Goal: Check status: Check status

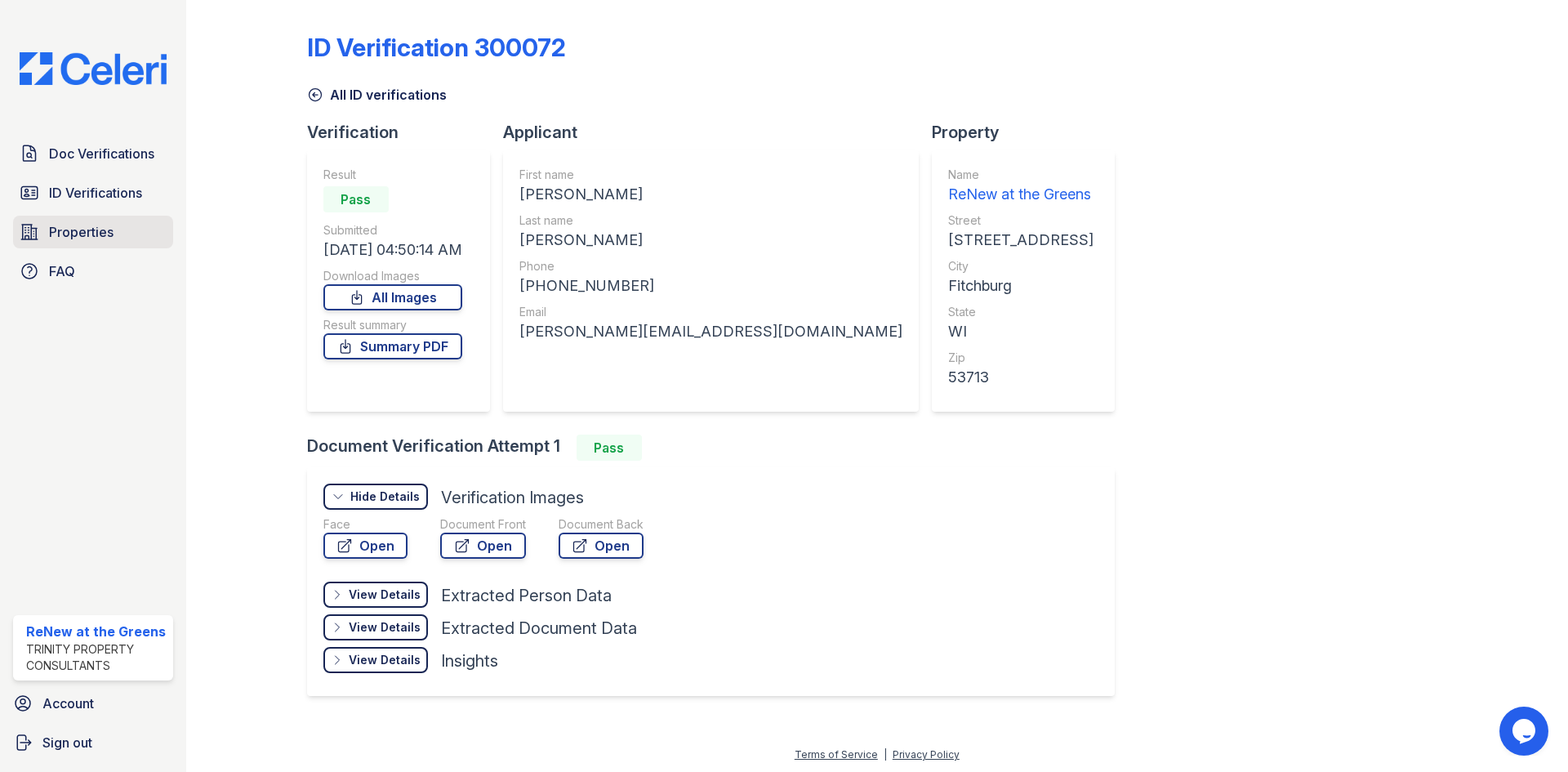
click at [107, 224] on span "Properties" at bounding box center [81, 231] width 65 height 19
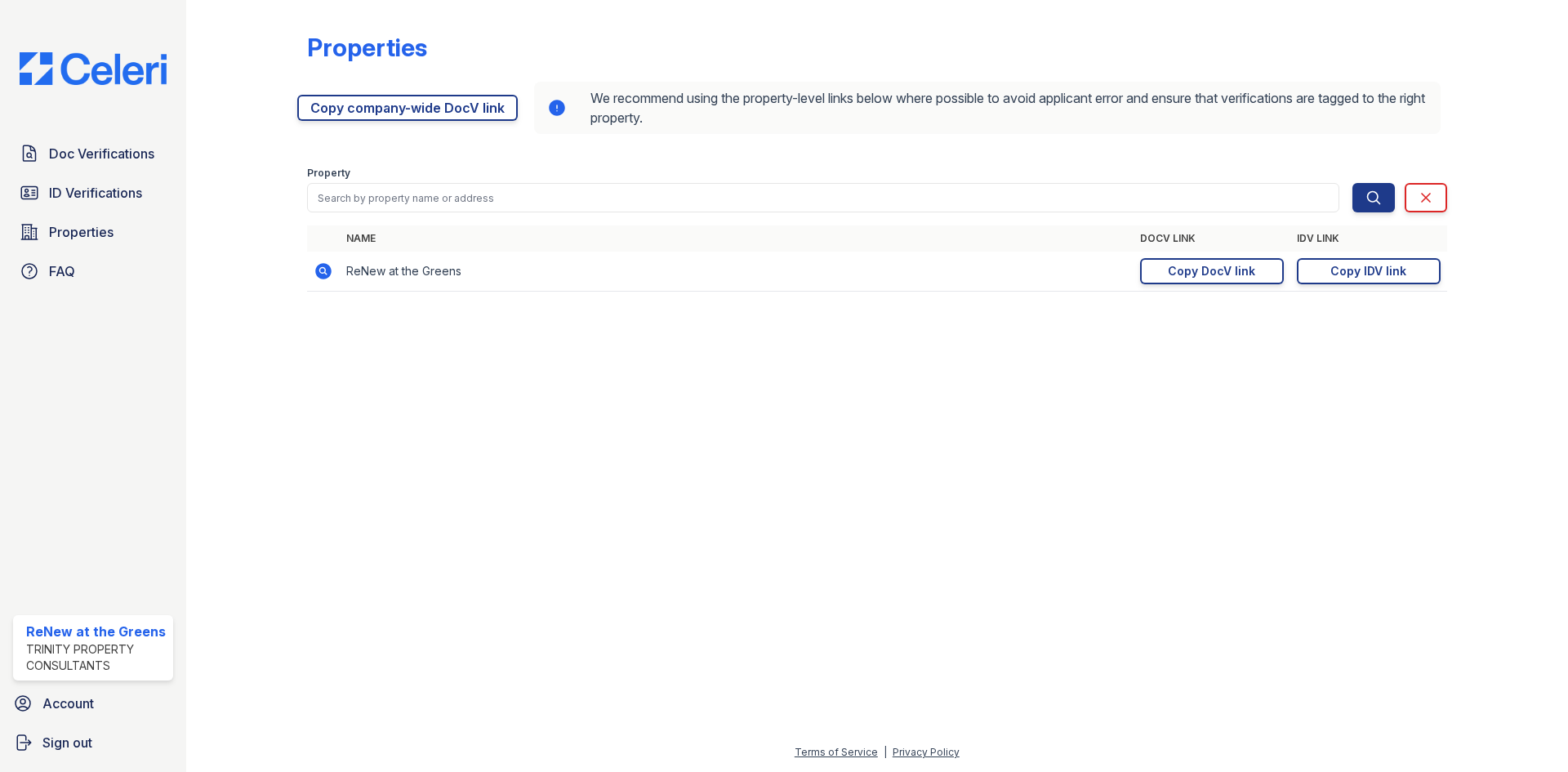
click at [1285, 276] on td "https://app.getceleri.com/a05c1d4a-f0c3-4d2e-9785-1f2f7dfc238e/submit Copy DocV…" at bounding box center [1212, 272] width 157 height 40
click at [1261, 275] on link "Copy DocV link Copy link" at bounding box center [1212, 271] width 144 height 26
click at [74, 167] on link "Doc Verifications" at bounding box center [92, 153] width 160 height 33
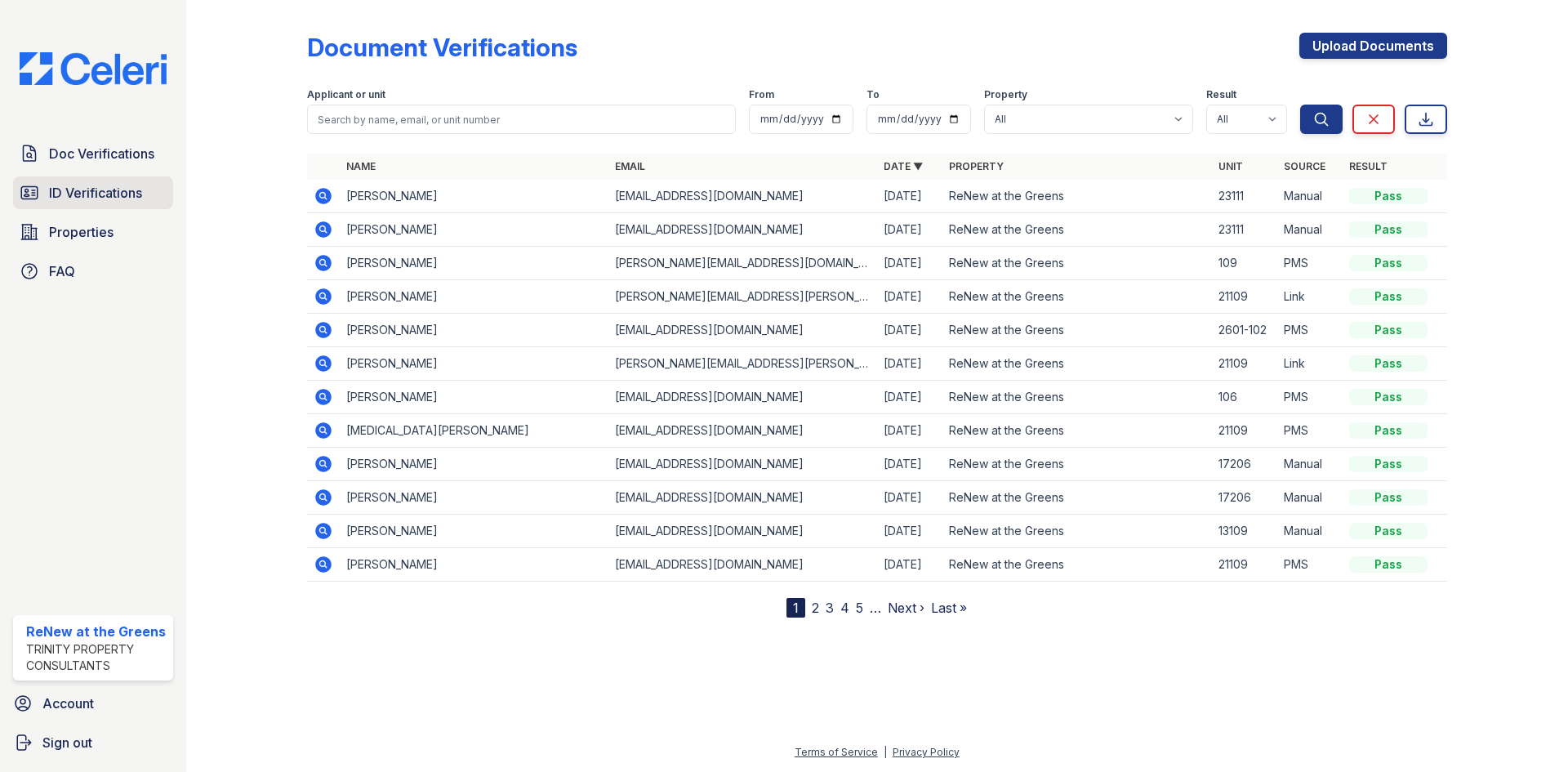
click at [139, 191] on span "ID Verifications" at bounding box center [96, 192] width 93 height 19
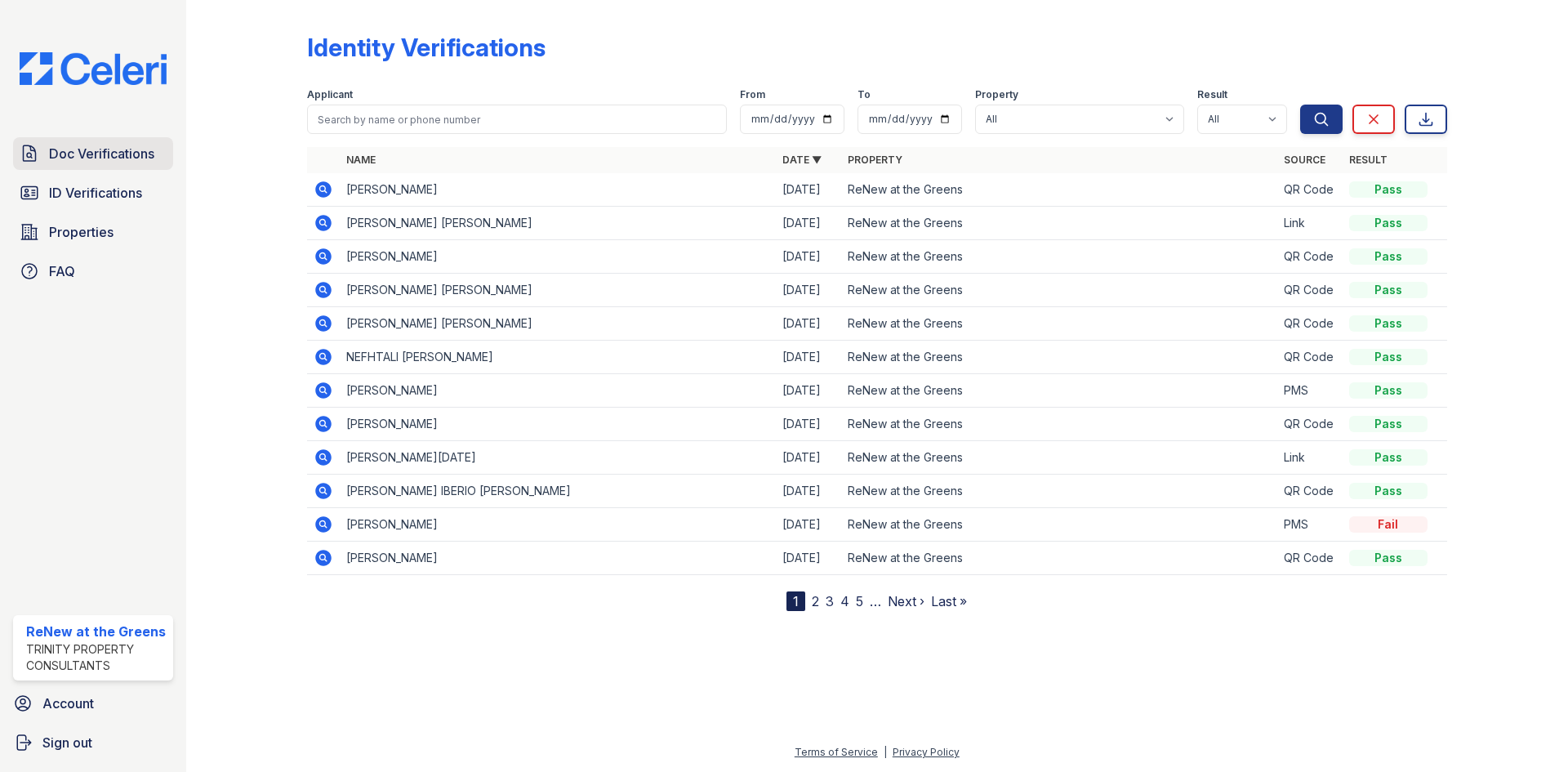
click at [139, 165] on link "Doc Verifications" at bounding box center [92, 153] width 160 height 33
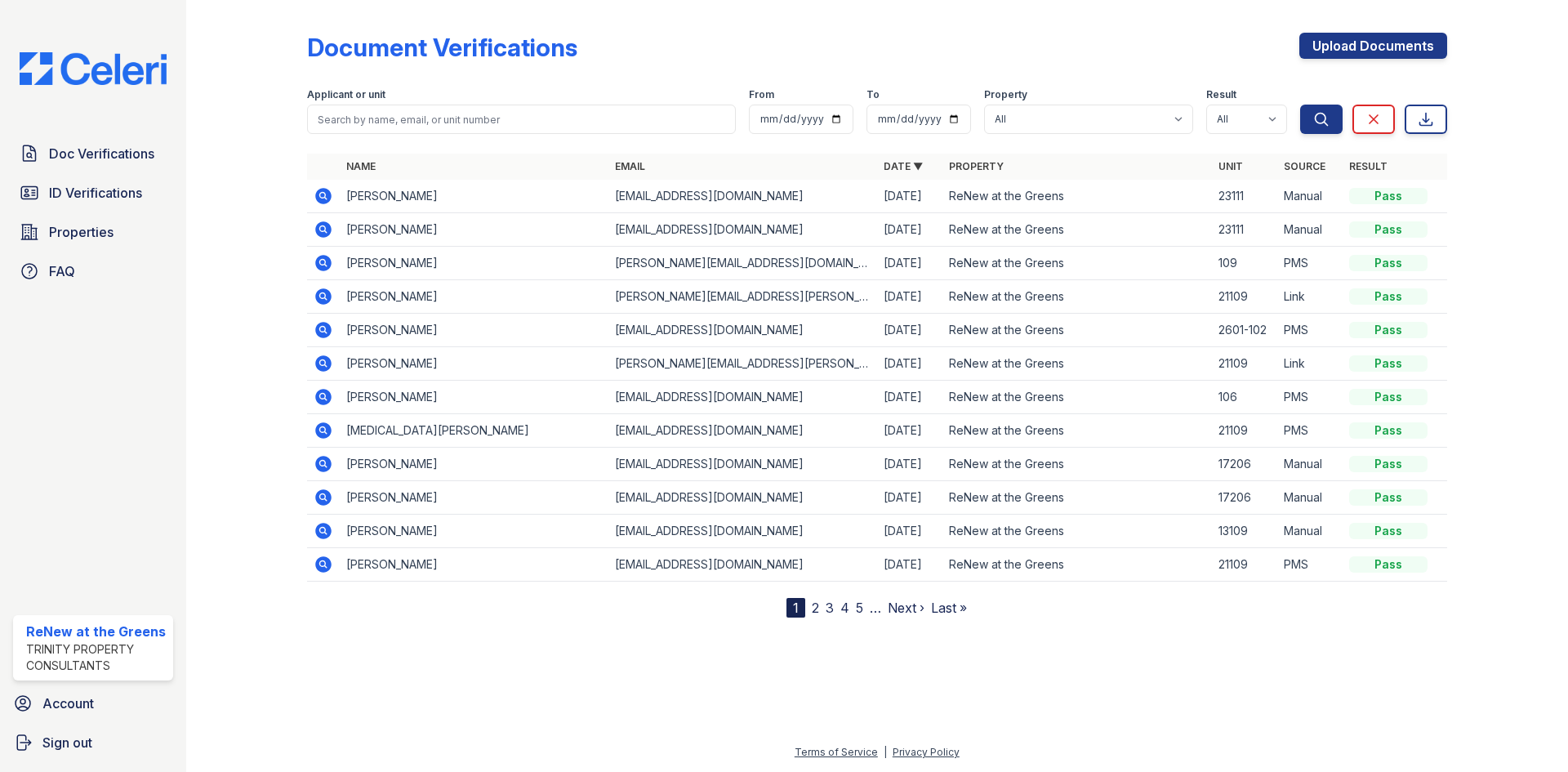
click at [319, 259] on icon at bounding box center [323, 263] width 16 height 16
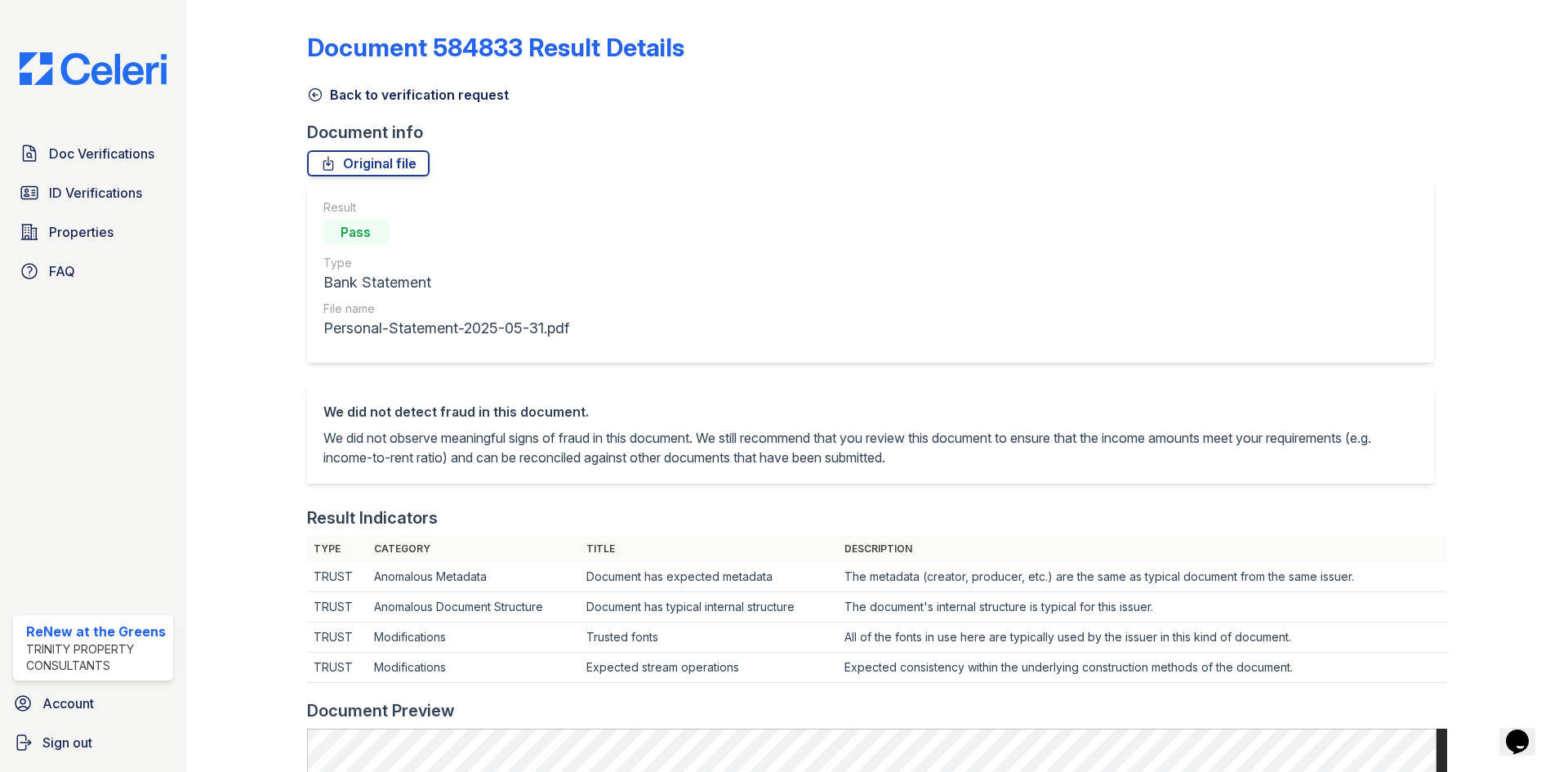
scroll to position [784, 0]
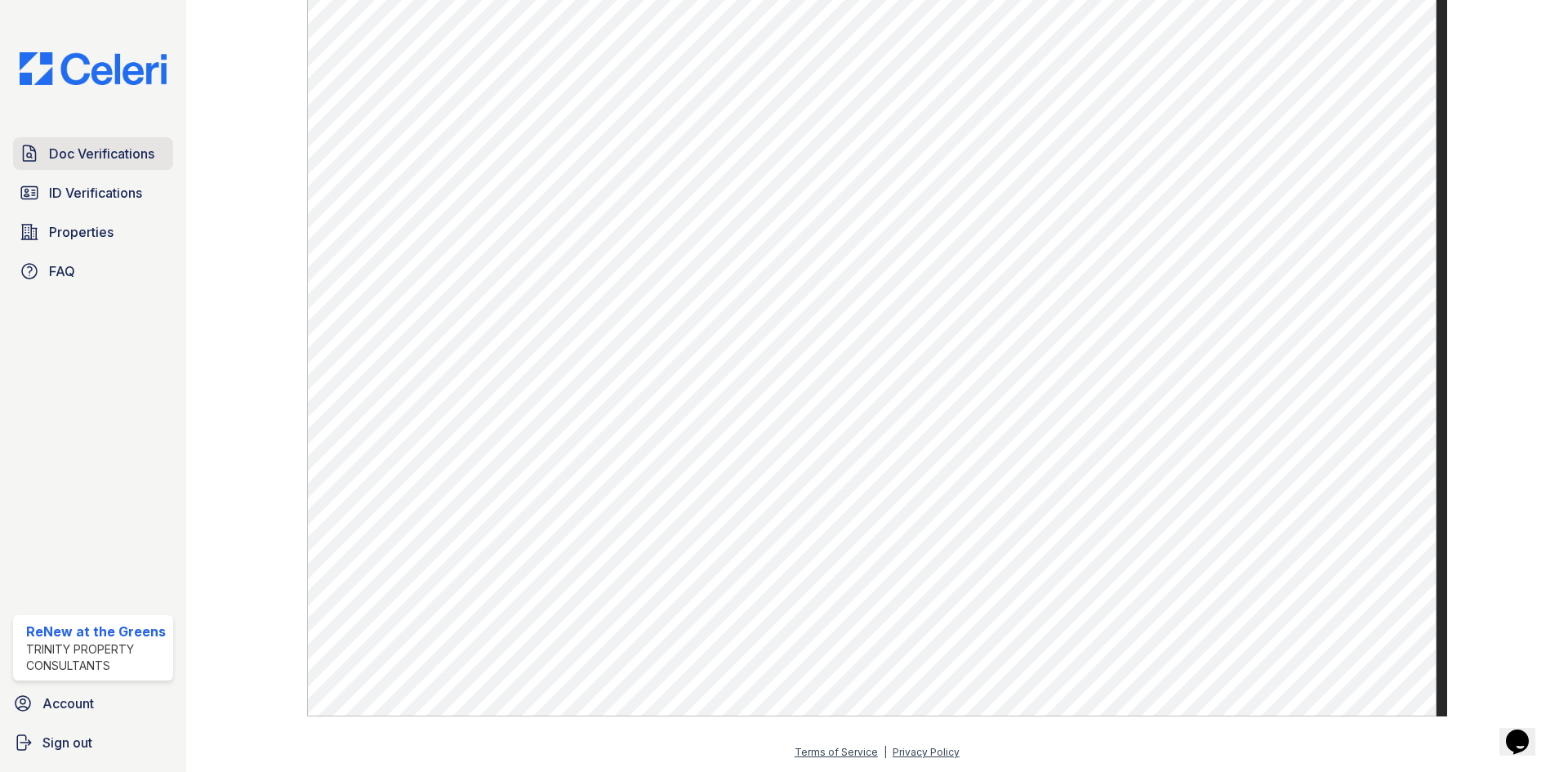
drag, startPoint x: 0, startPoint y: 0, endPoint x: 120, endPoint y: 168, distance: 206.5
click at [120, 168] on link "Doc Verifications" at bounding box center [92, 153] width 160 height 33
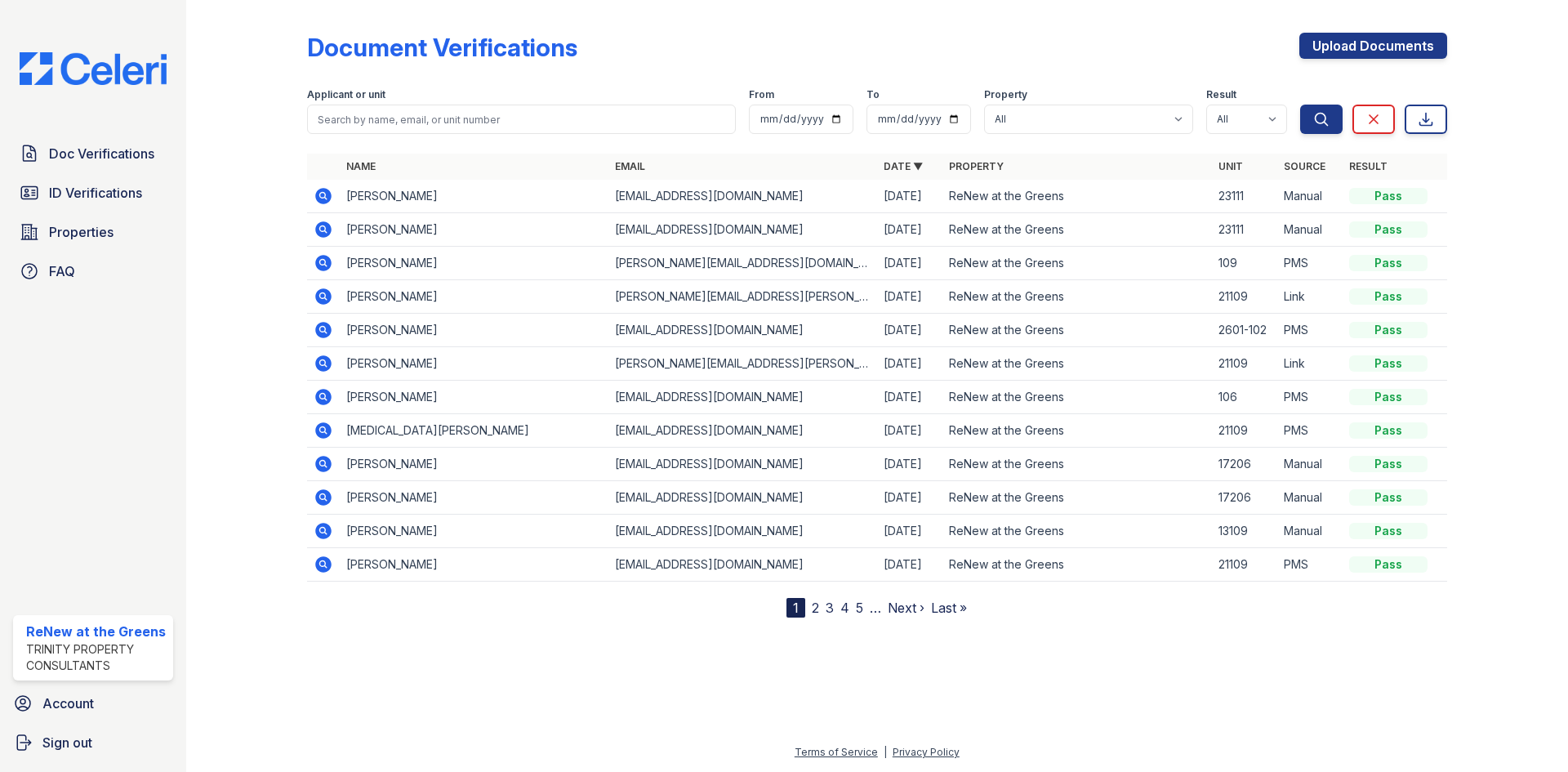
click at [319, 234] on icon at bounding box center [323, 230] width 16 height 16
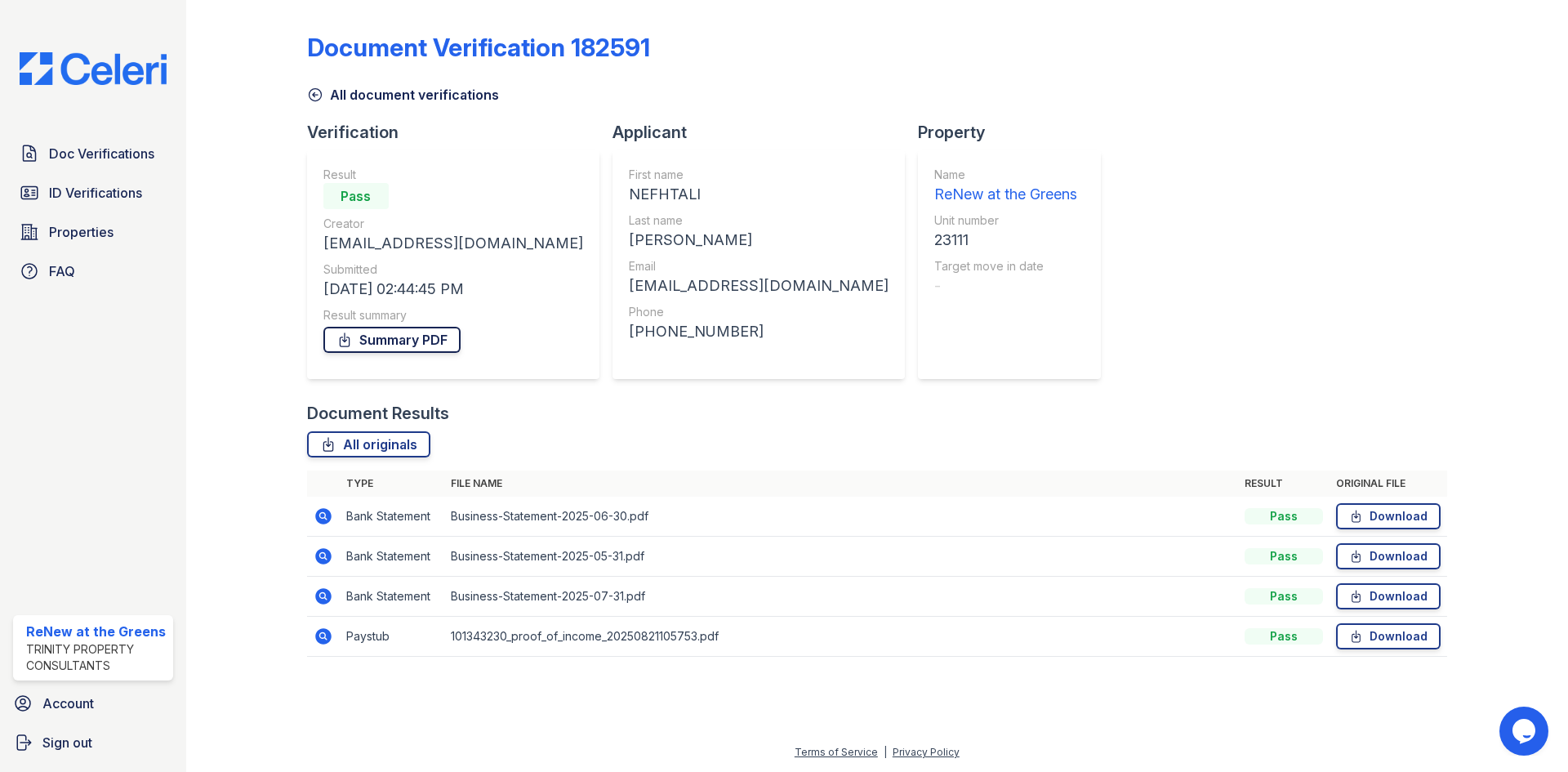
click at [412, 338] on link "Summary PDF" at bounding box center [392, 339] width 137 height 26
click at [332, 98] on link "All document verifications" at bounding box center [403, 94] width 192 height 19
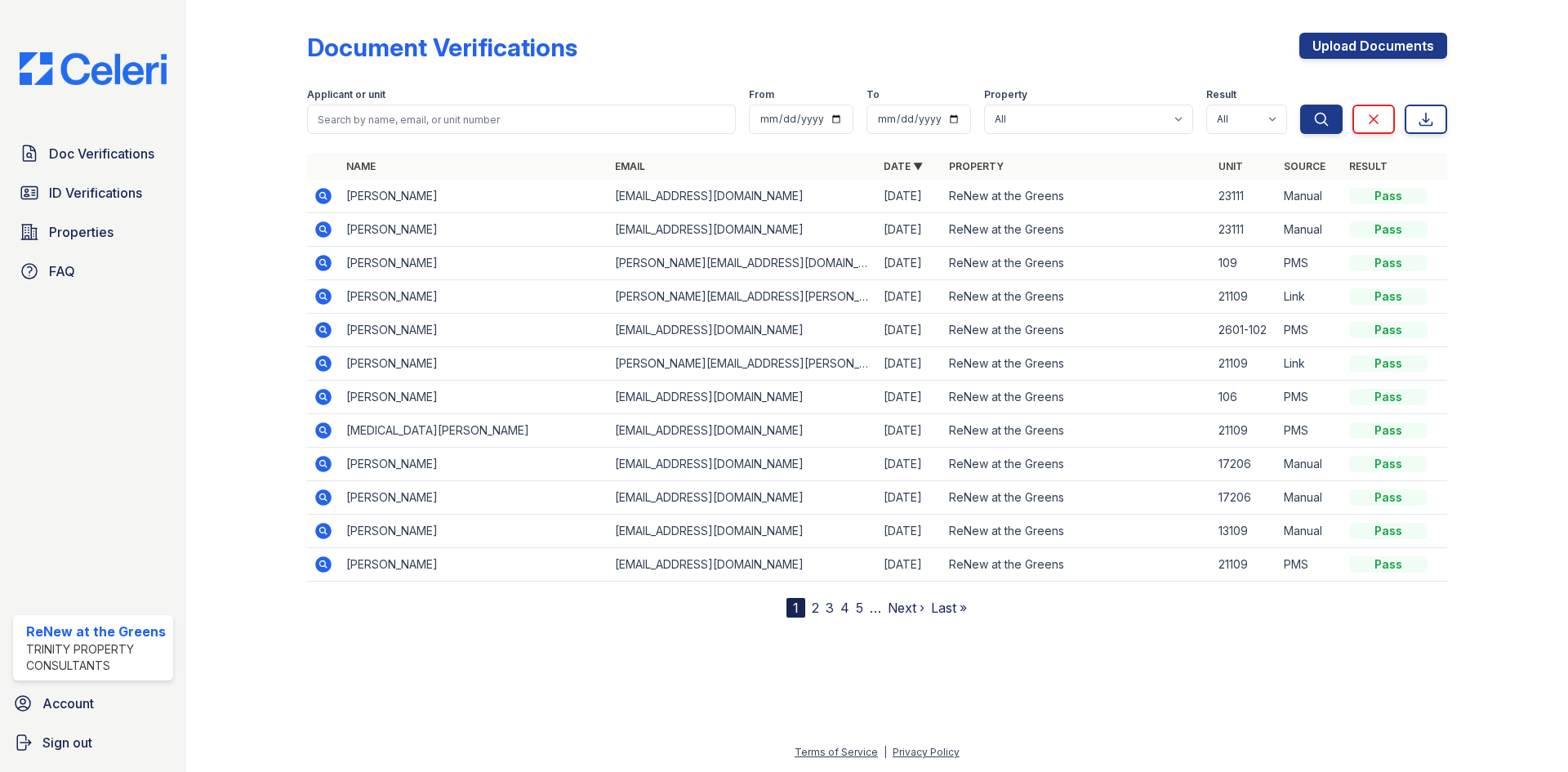
click at [319, 194] on icon at bounding box center [323, 196] width 16 height 16
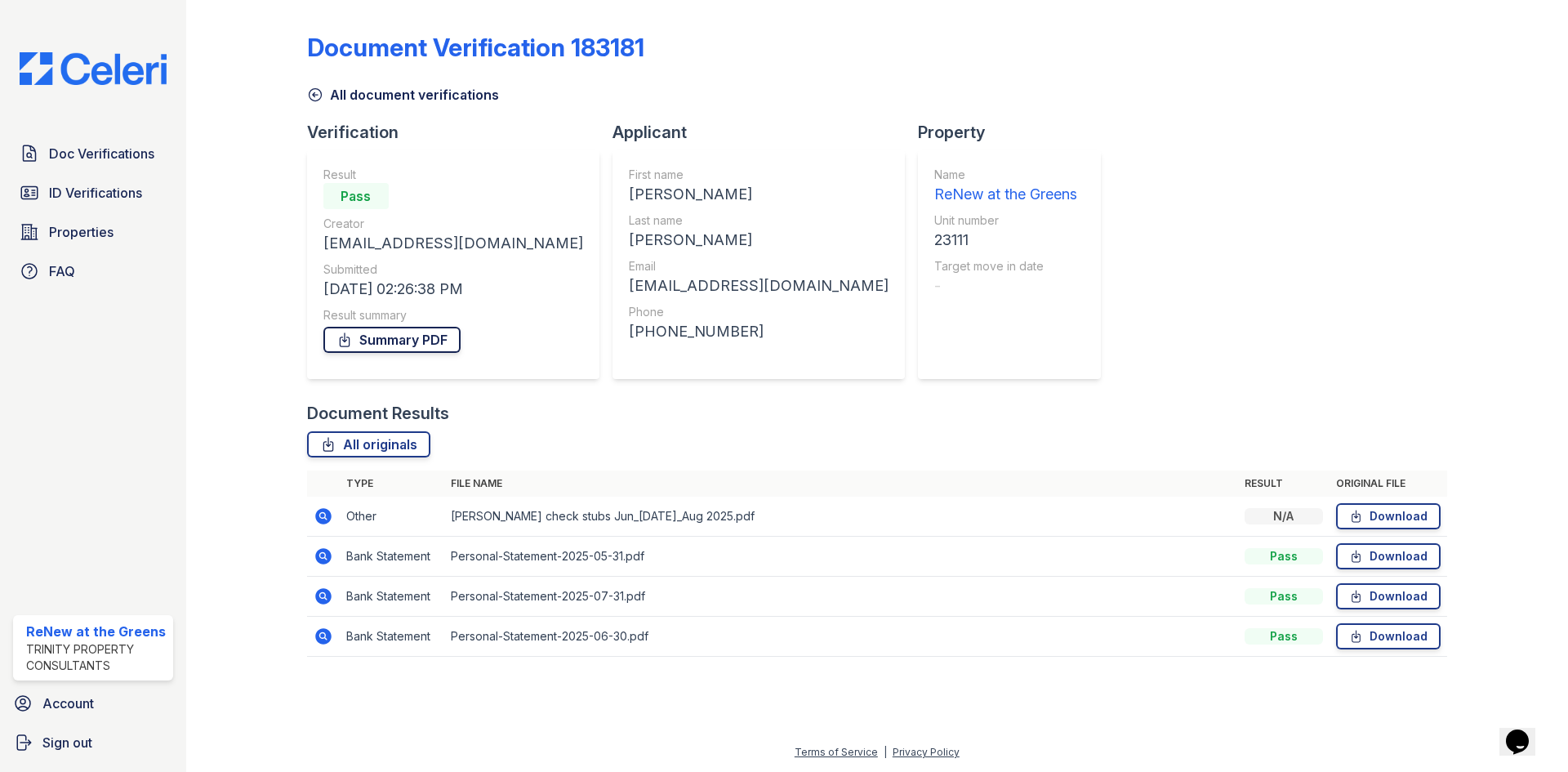
click at [408, 338] on link "Summary PDF" at bounding box center [392, 339] width 137 height 26
click at [991, 99] on div "All document verifications" at bounding box center [877, 89] width 1140 height 29
click at [132, 175] on div "Doc Verifications ID Verifications Properties FAQ" at bounding box center [93, 212] width 173 height 151
click at [116, 191] on span "ID Verifications" at bounding box center [96, 192] width 93 height 19
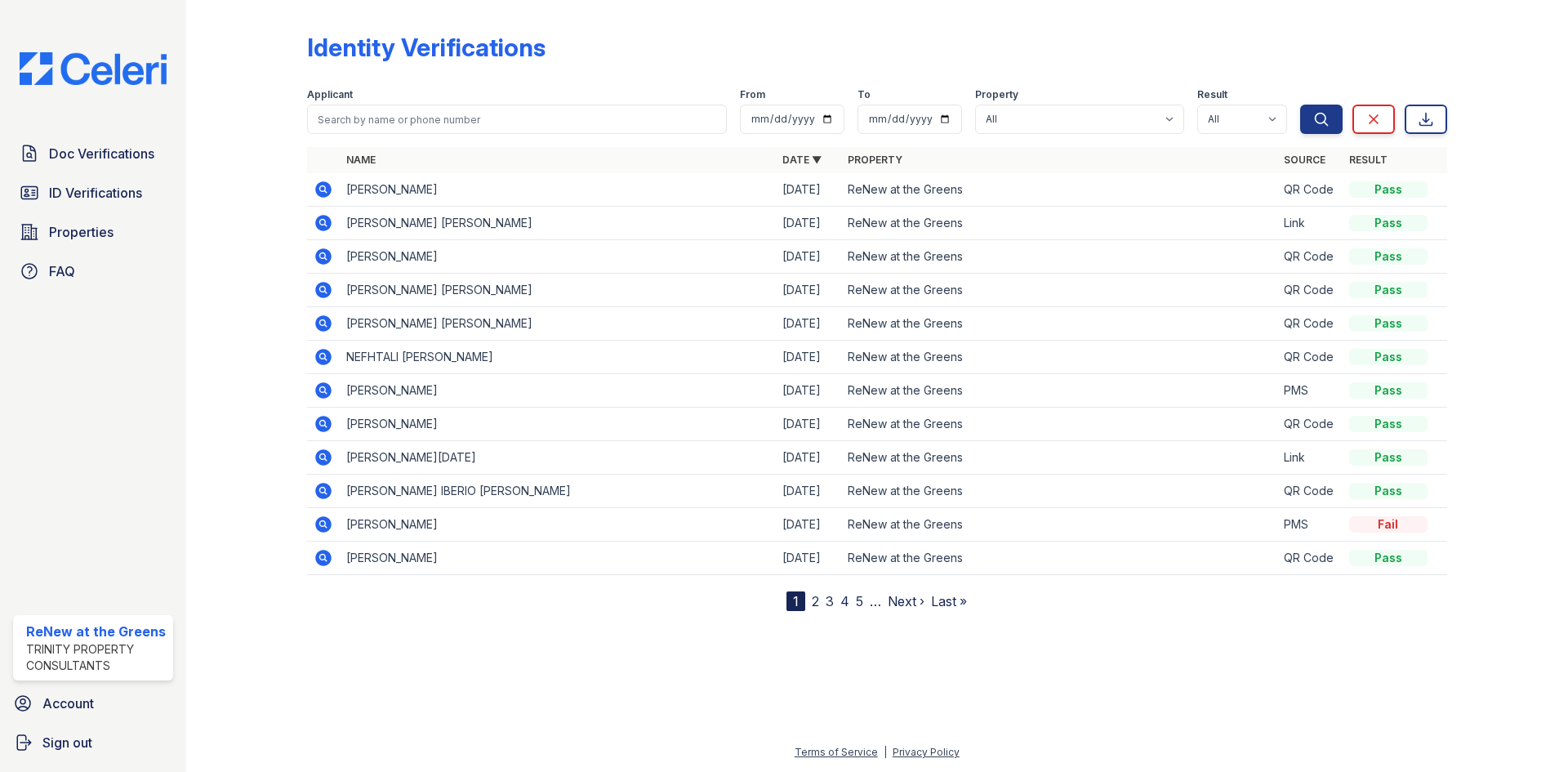
click at [327, 349] on icon at bounding box center [323, 356] width 19 height 19
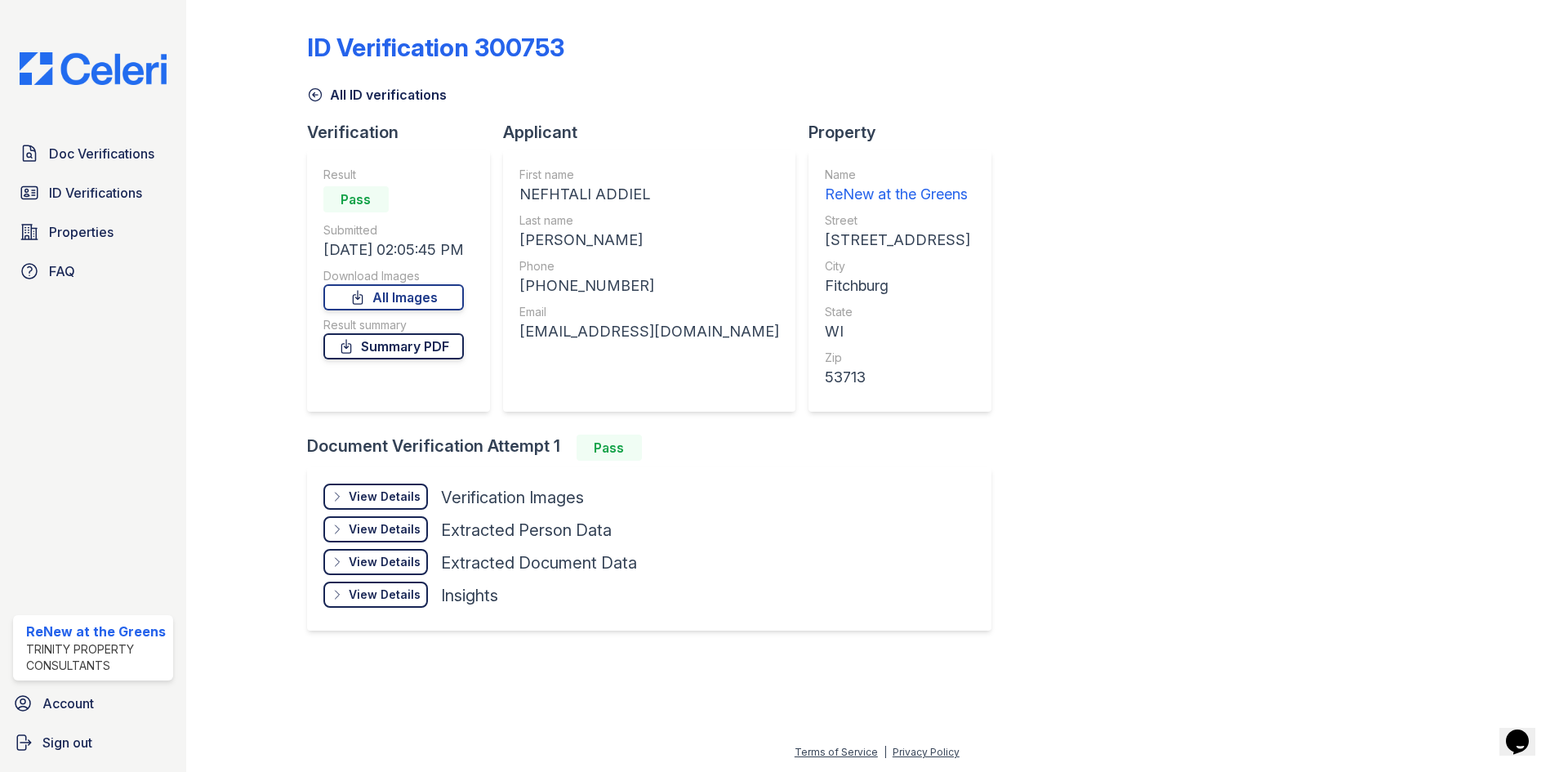
click at [417, 346] on link "Summary PDF" at bounding box center [393, 346] width 141 height 26
click at [396, 101] on link "All ID verifications" at bounding box center [377, 94] width 140 height 19
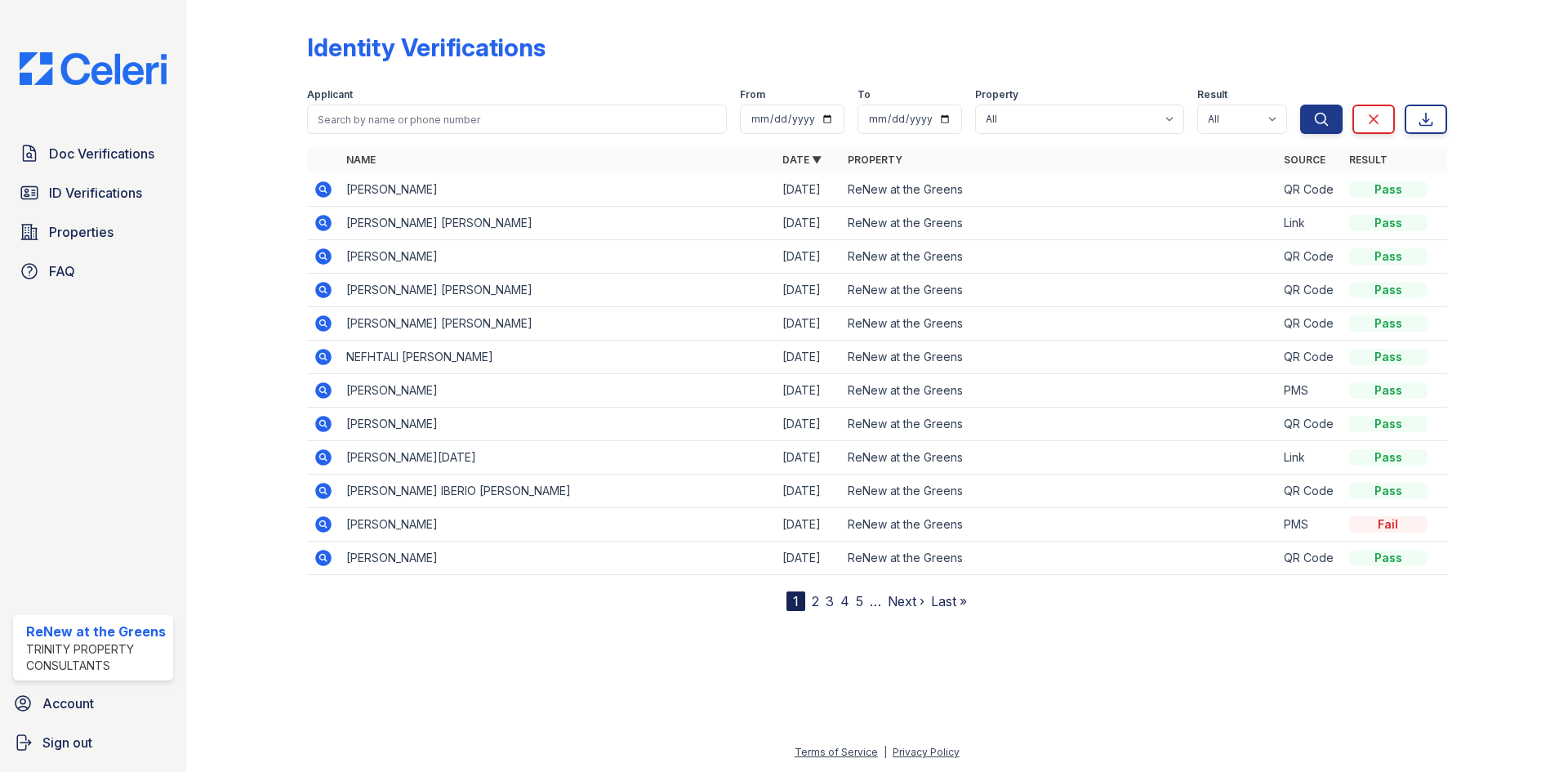
click at [321, 323] on icon at bounding box center [322, 322] width 4 height 4
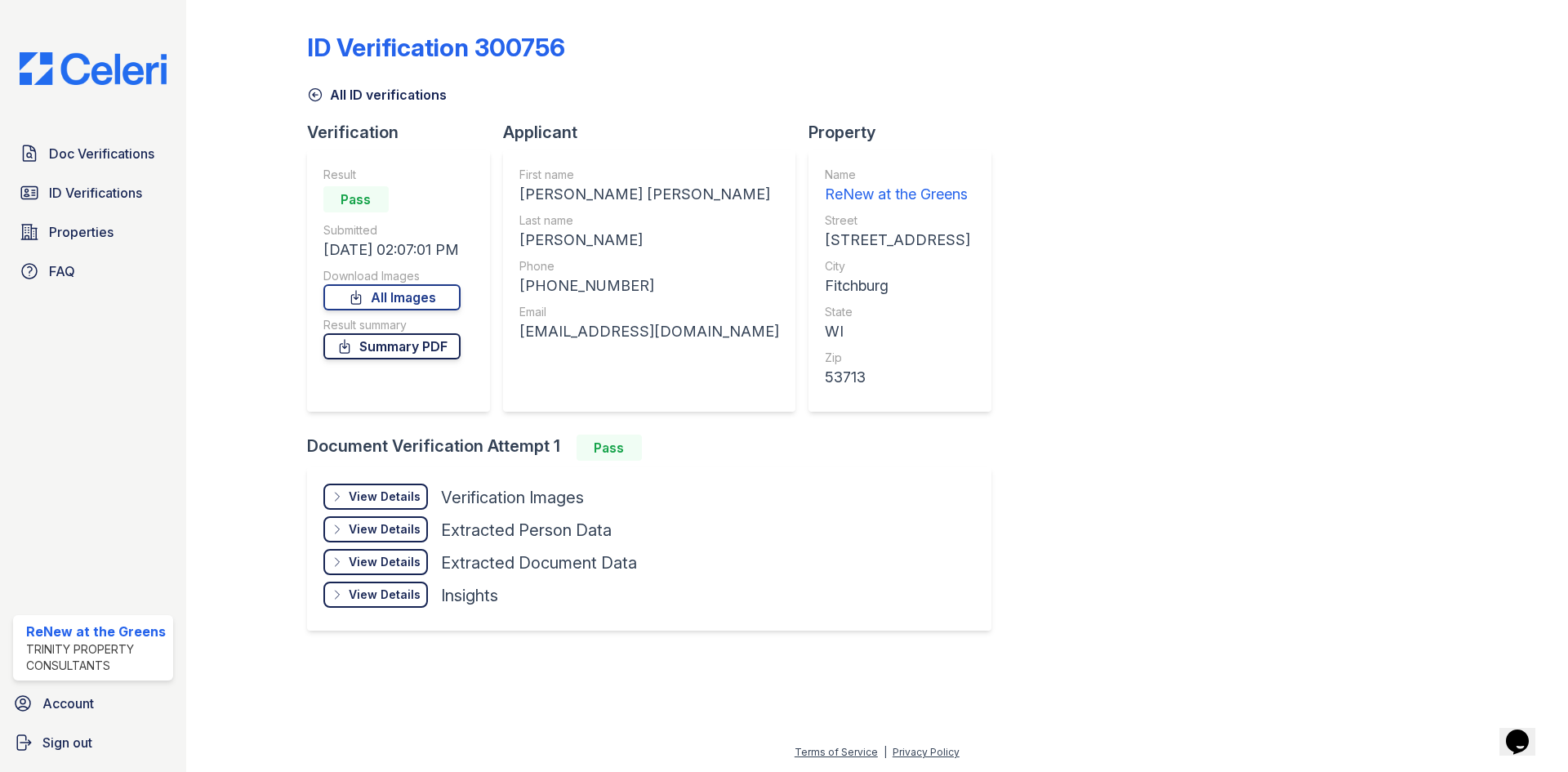
click at [381, 353] on link "Summary PDF" at bounding box center [392, 346] width 137 height 26
click at [343, 89] on link "All ID verifications" at bounding box center [377, 94] width 140 height 19
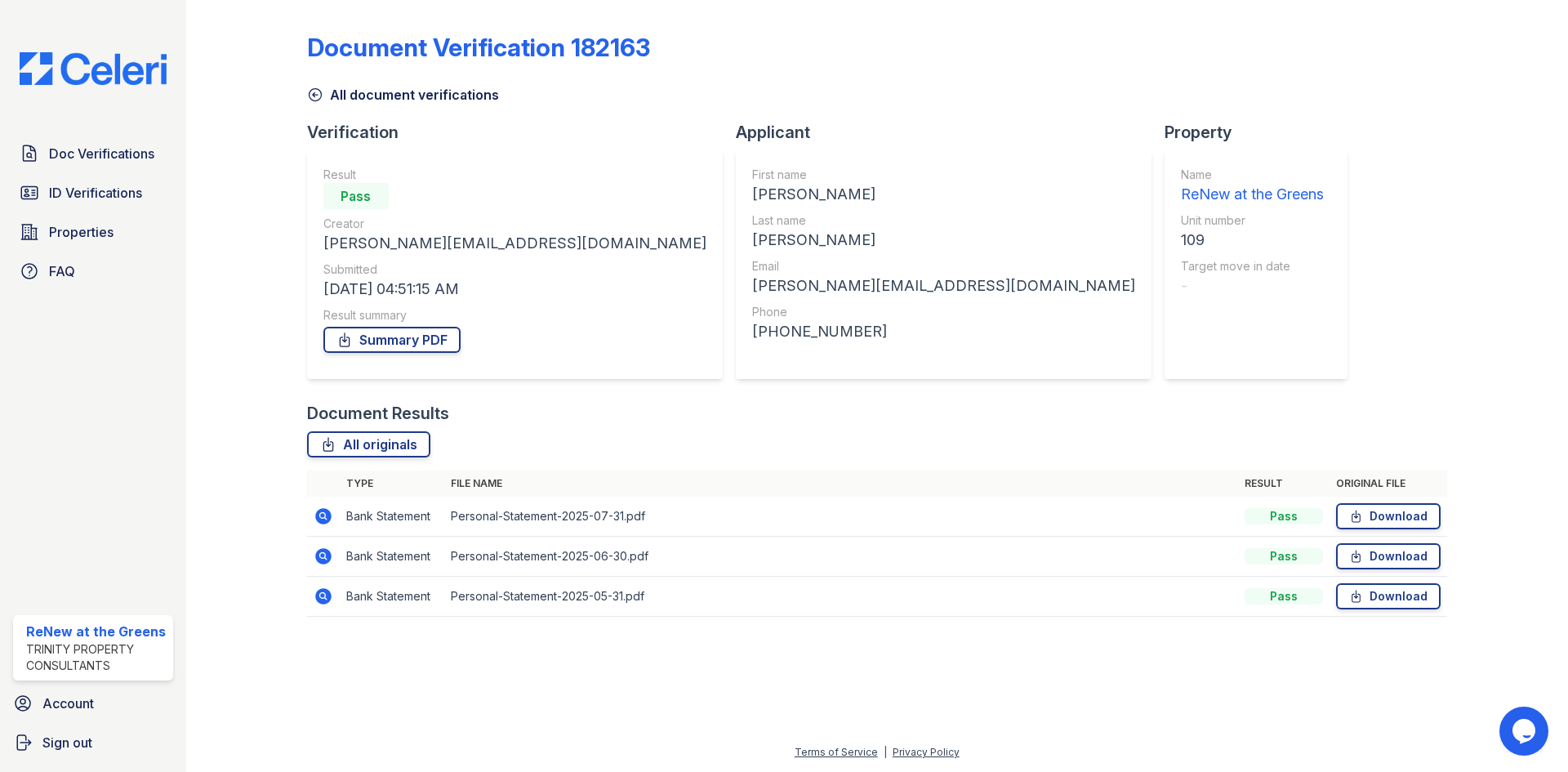
click at [321, 525] on icon at bounding box center [323, 516] width 19 height 19
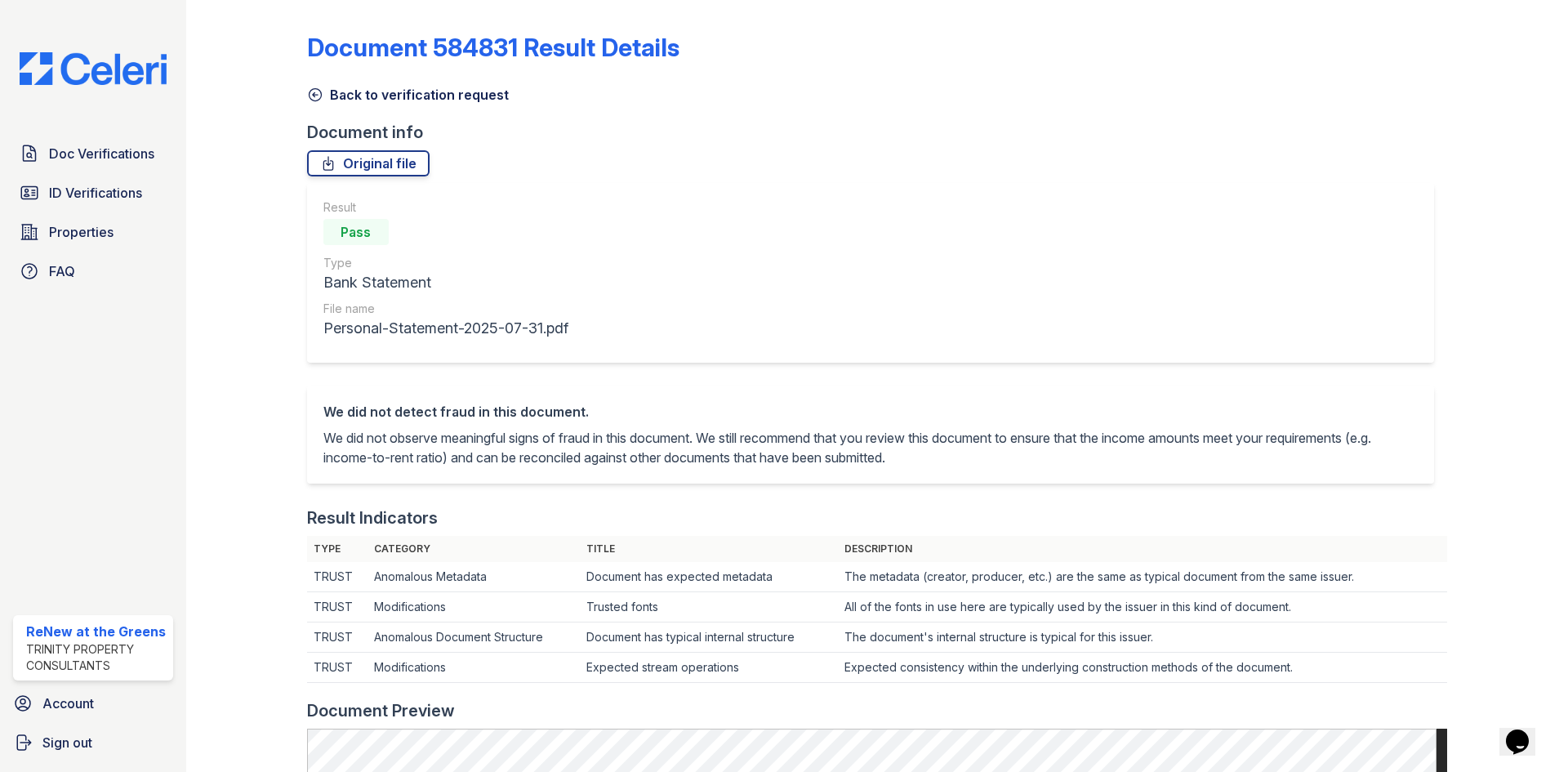
click at [408, 108] on div "Document 584831 Result Details Back to verification request Document info Origi…" at bounding box center [877, 753] width 1140 height 1494
click at [411, 100] on link "Back to verification request" at bounding box center [408, 94] width 202 height 19
